Goal: Use online tool/utility: Utilize a website feature to perform a specific function

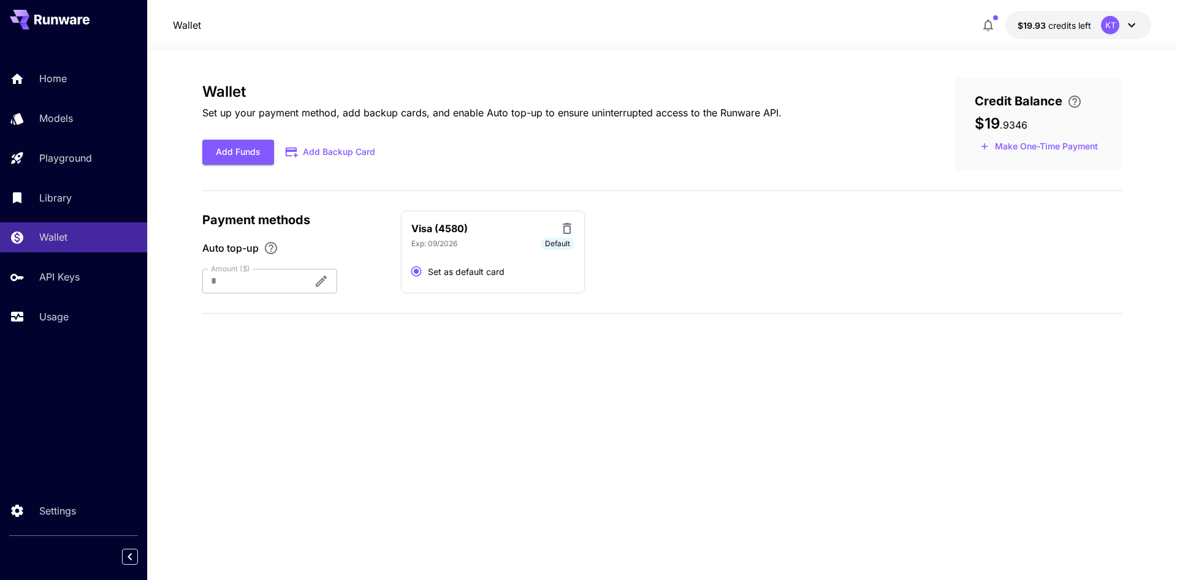
click at [1129, 28] on icon at bounding box center [1131, 25] width 15 height 15
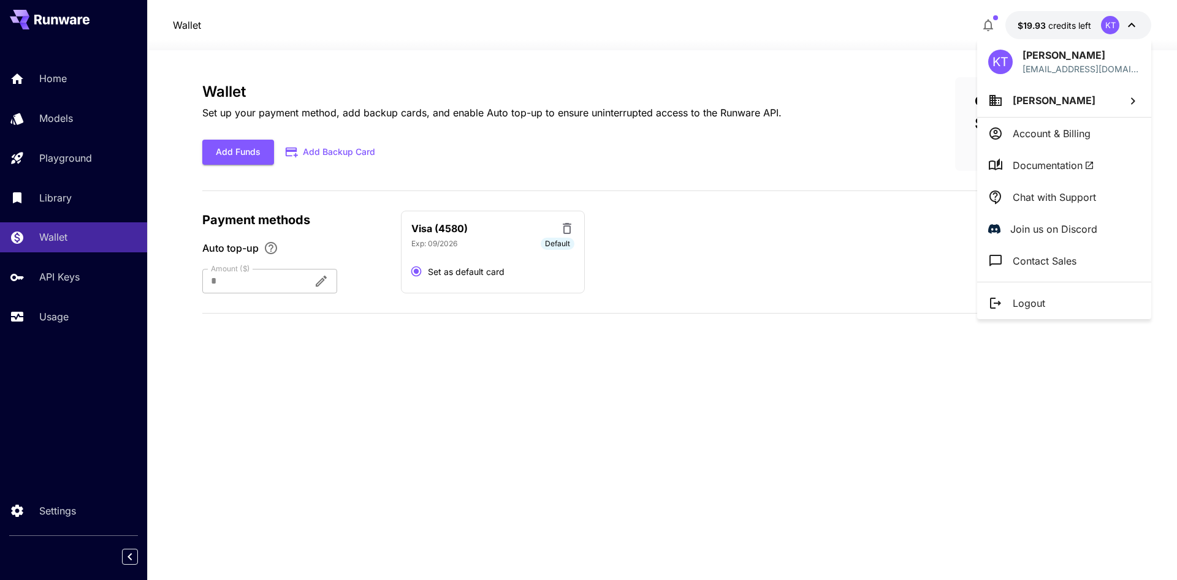
click at [1119, 113] on li "[PERSON_NAME]" at bounding box center [1064, 100] width 174 height 33
click at [1119, 113] on div at bounding box center [588, 290] width 1177 height 580
click at [66, 81] on div at bounding box center [588, 290] width 1177 height 580
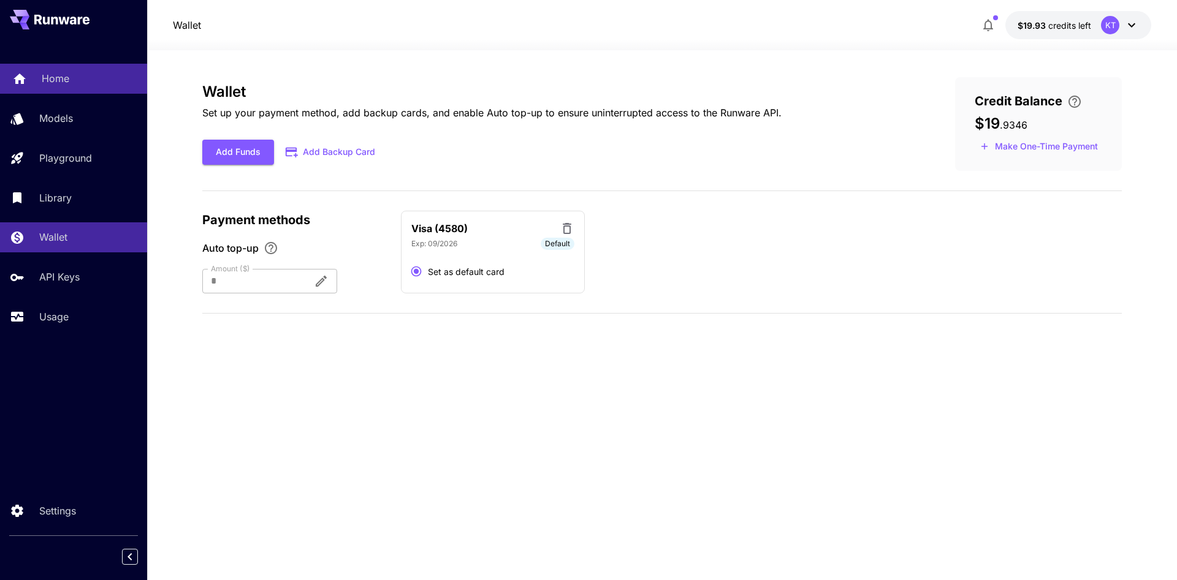
click at [54, 78] on p "Home" at bounding box center [56, 78] width 28 height 15
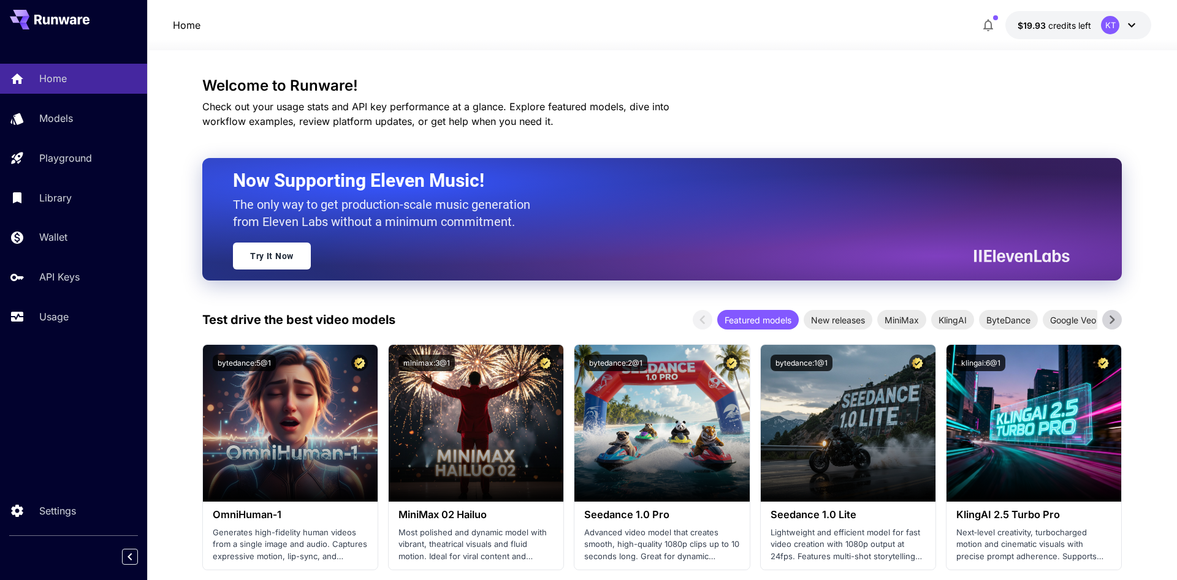
click at [197, 21] on p "Home" at bounding box center [187, 25] width 28 height 15
click at [55, 119] on p "Models" at bounding box center [59, 118] width 34 height 15
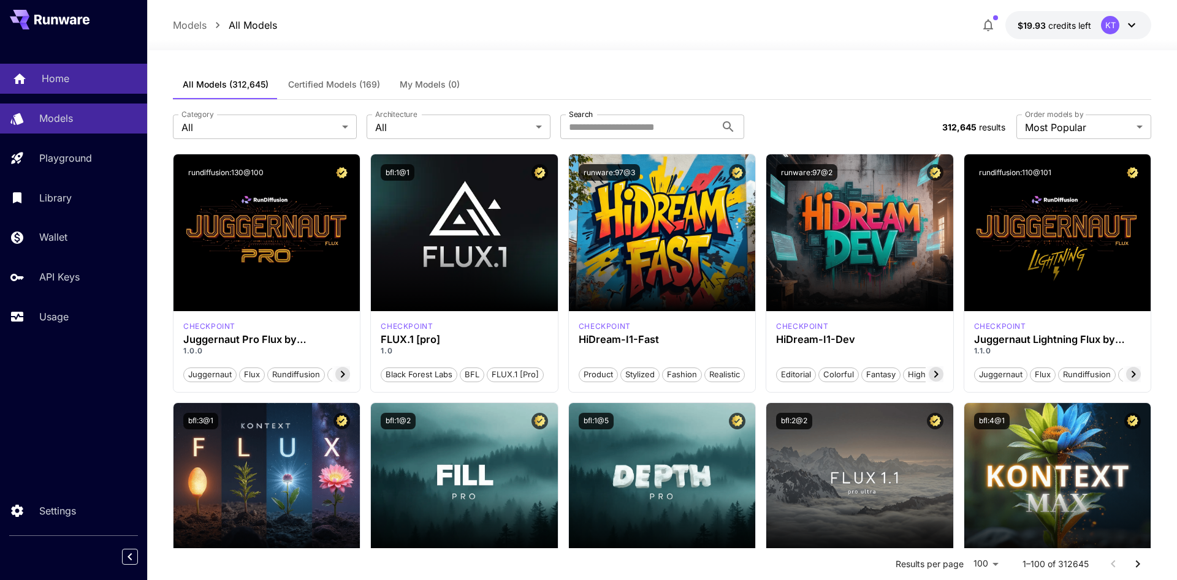
click at [61, 84] on p "Home" at bounding box center [56, 78] width 28 height 15
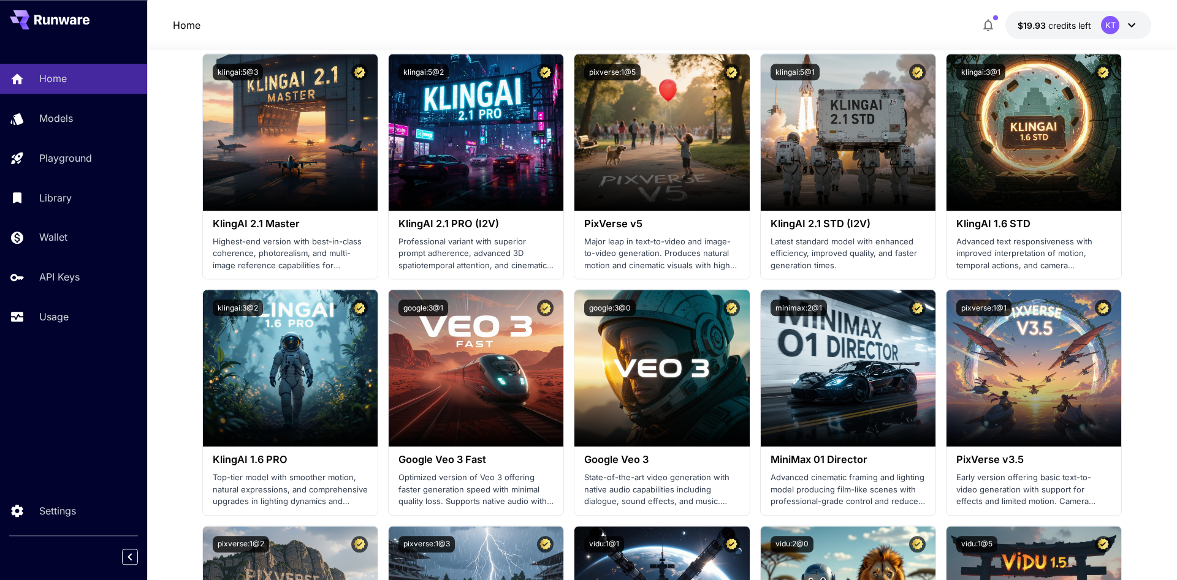
scroll to position [563, 0]
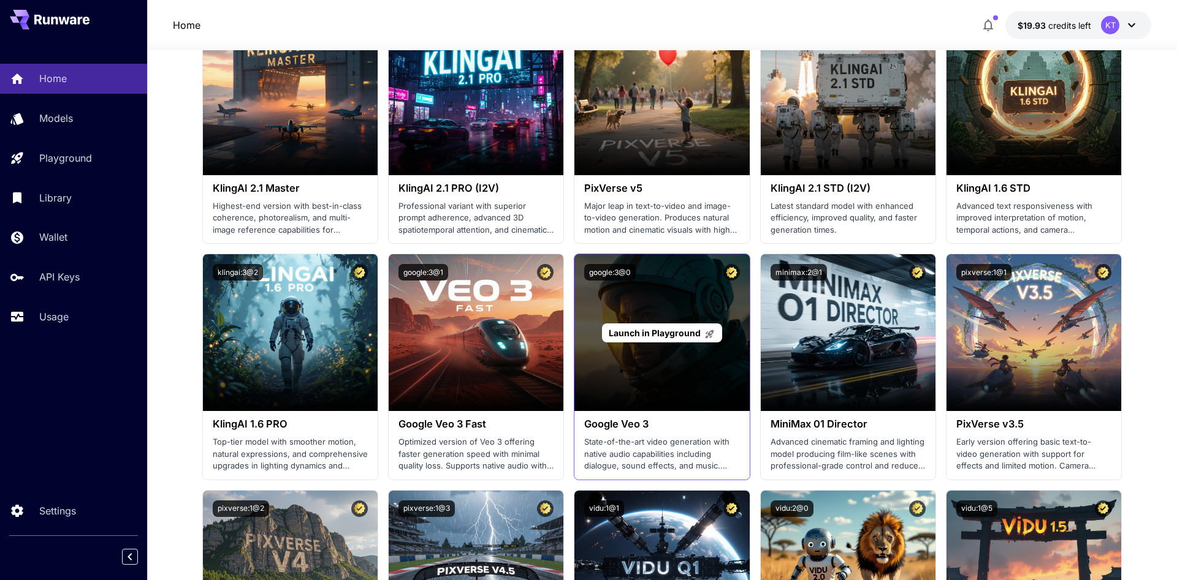
click at [661, 341] on div "Launch in Playground" at bounding box center [662, 333] width 120 height 19
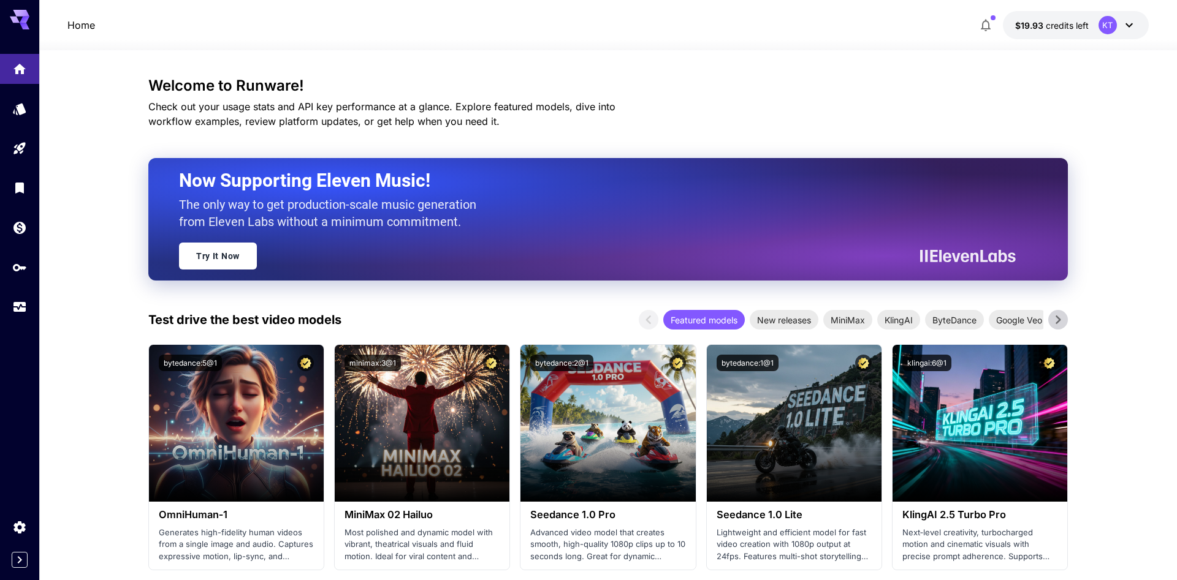
scroll to position [563, 0]
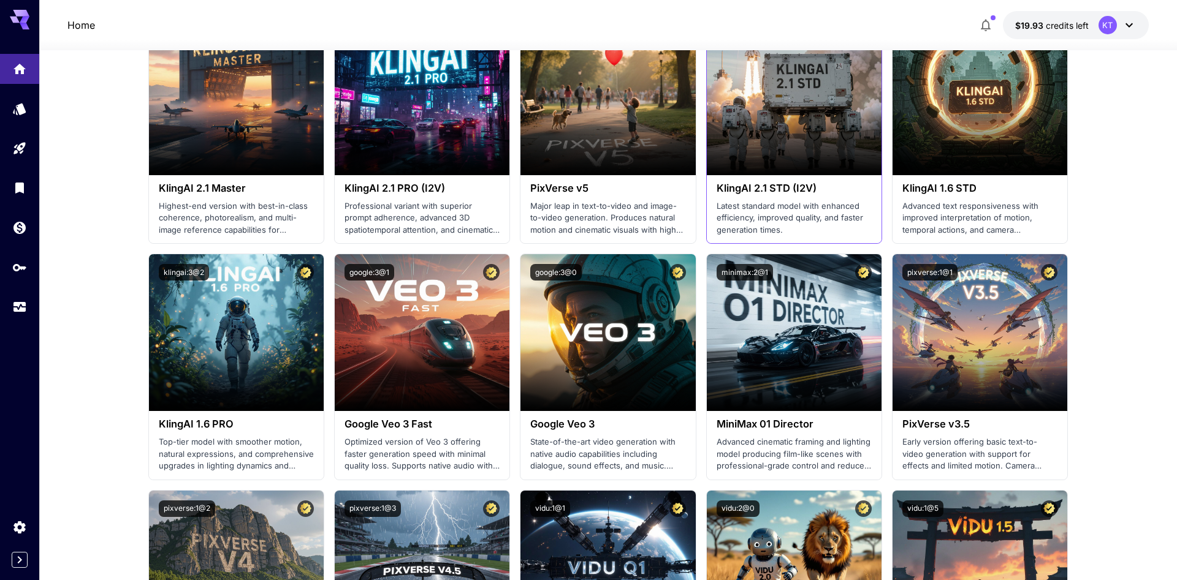
click at [793, 222] on p "Latest standard model with enhanced efficiency, improved quality, and faster ge…" at bounding box center [794, 218] width 155 height 36
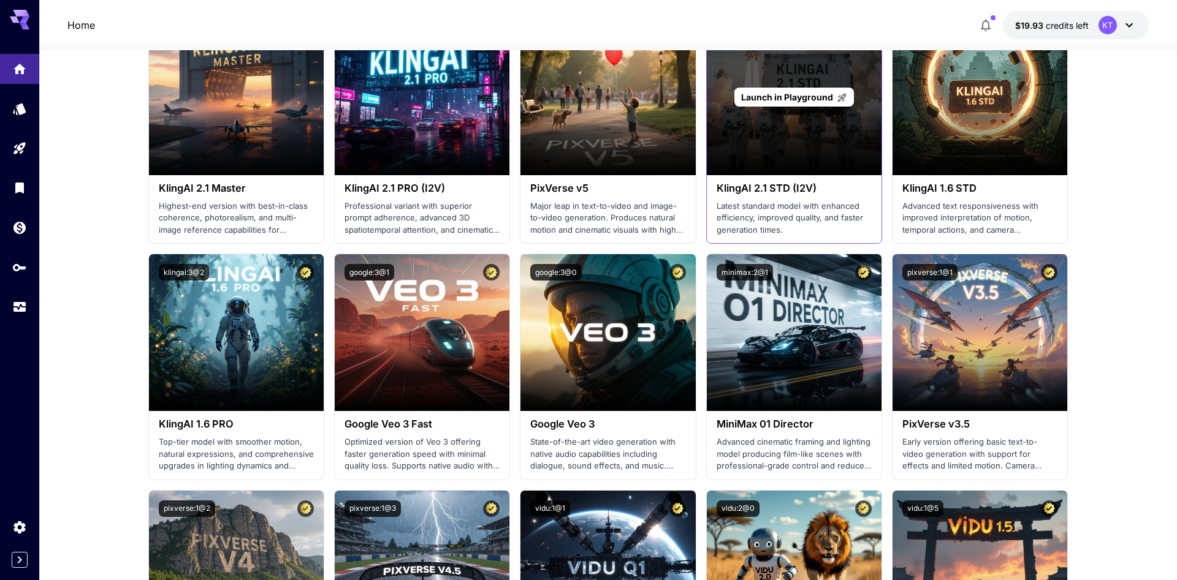
click at [767, 170] on div "Launch in Playground" at bounding box center [794, 96] width 175 height 157
click at [799, 94] on span "Launch in Playground" at bounding box center [787, 97] width 92 height 10
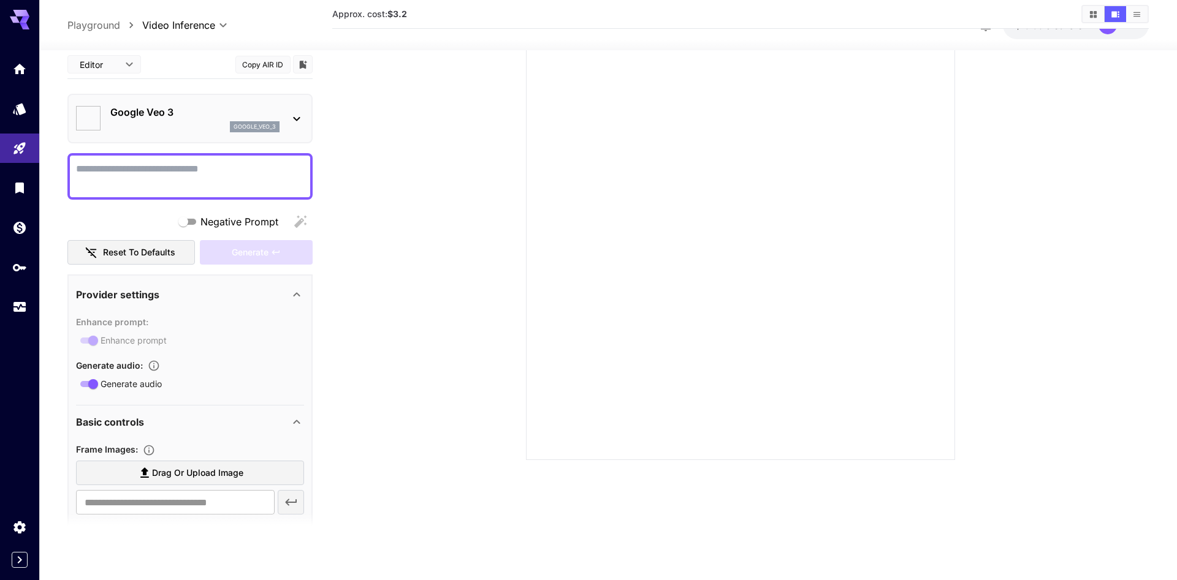
type input "**********"
type input "*"
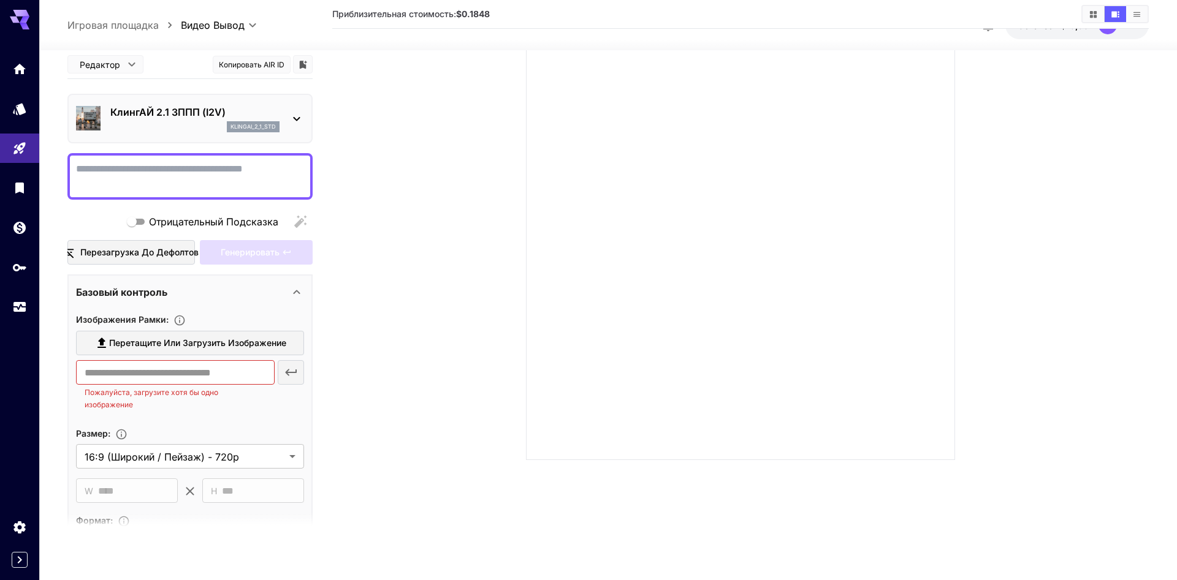
click at [297, 117] on icon at bounding box center [296, 119] width 15 height 15
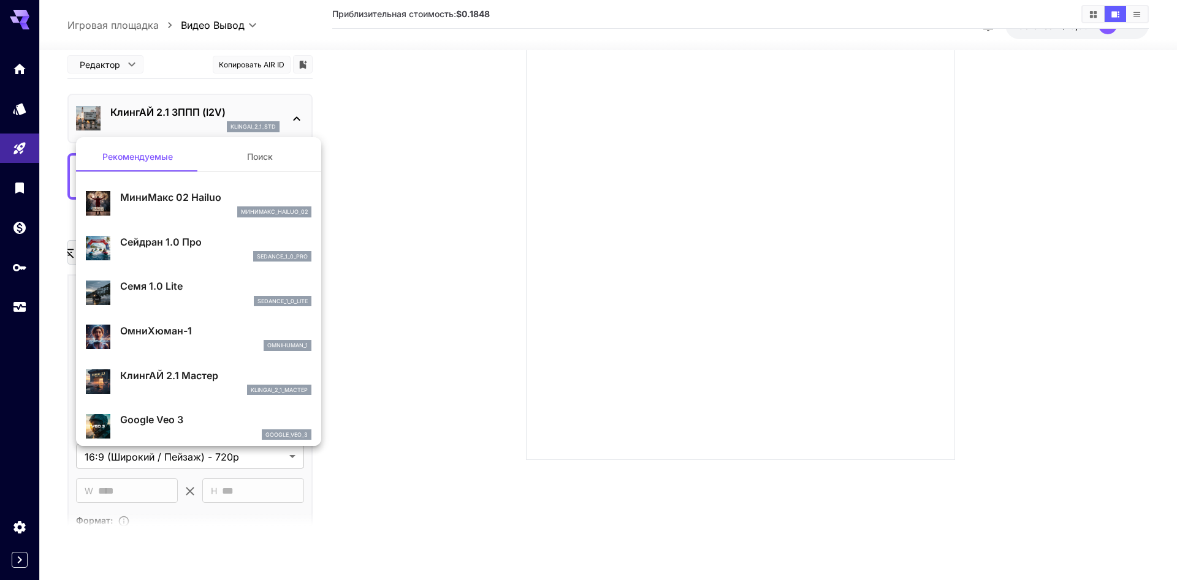
click at [297, 117] on div at bounding box center [588, 290] width 1177 height 580
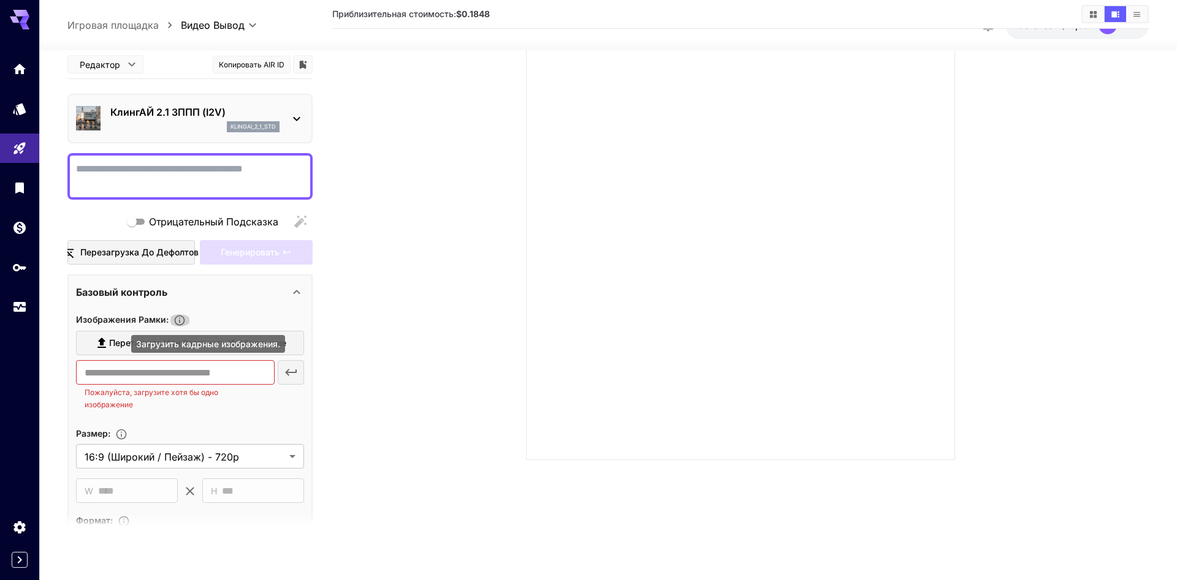
click at [183, 318] on icon "Загрузить кадрные изображения." at bounding box center [179, 320] width 12 height 12
click at [129, 61] on body "**********" at bounding box center [588, 241] width 1177 height 677
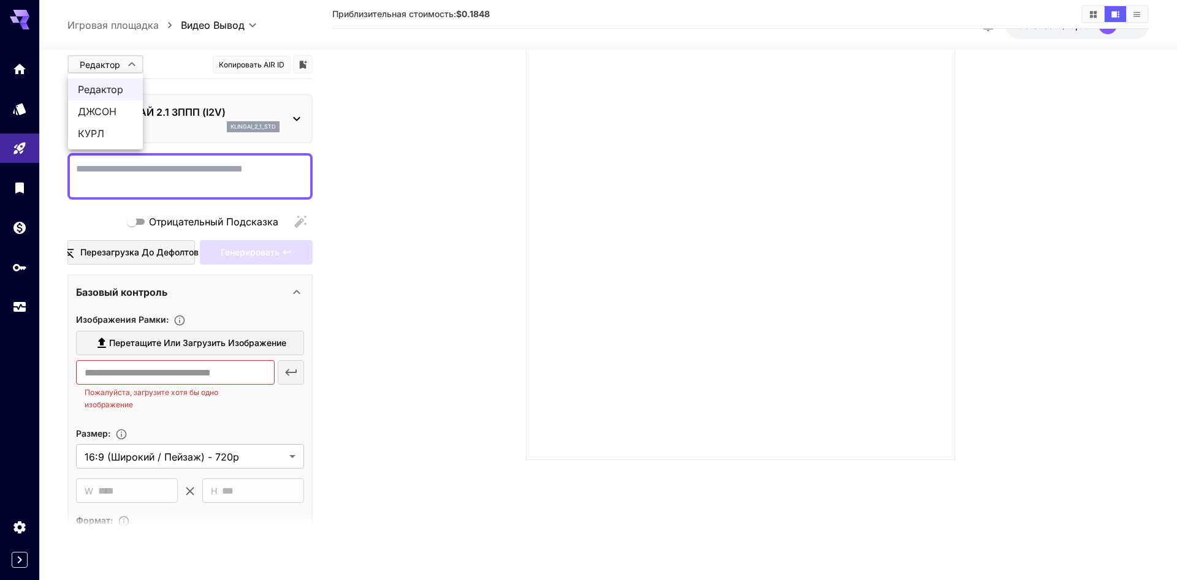
click at [129, 61] on div at bounding box center [588, 290] width 1177 height 580
click at [23, 109] on icon "Модели" at bounding box center [20, 105] width 13 height 12
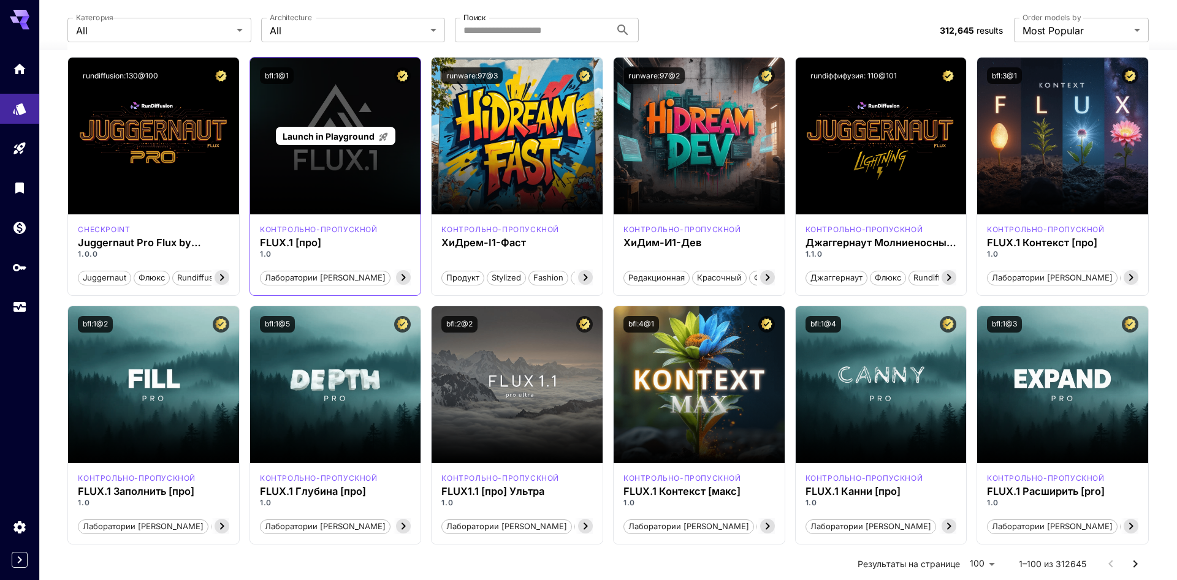
click at [359, 110] on div "Launch in Playground" at bounding box center [335, 136] width 171 height 157
click at [360, 141] on span "Launch in Playground" at bounding box center [329, 136] width 92 height 10
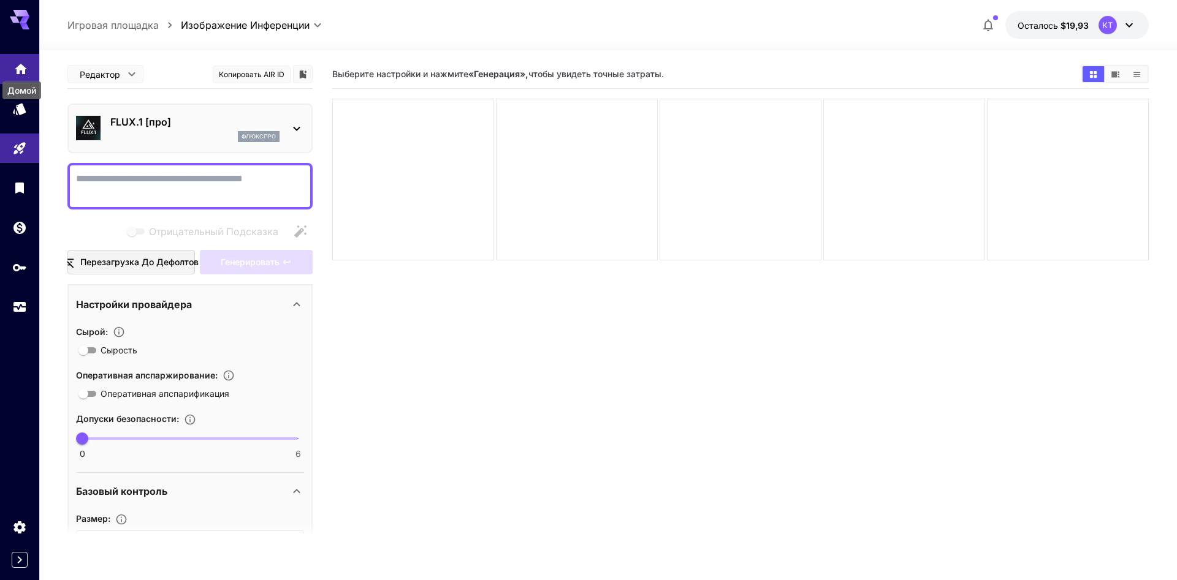
click at [22, 70] on icon "Домой" at bounding box center [21, 65] width 12 height 10
